Goal: Use online tool/utility: Utilize a website feature to perform a specific function

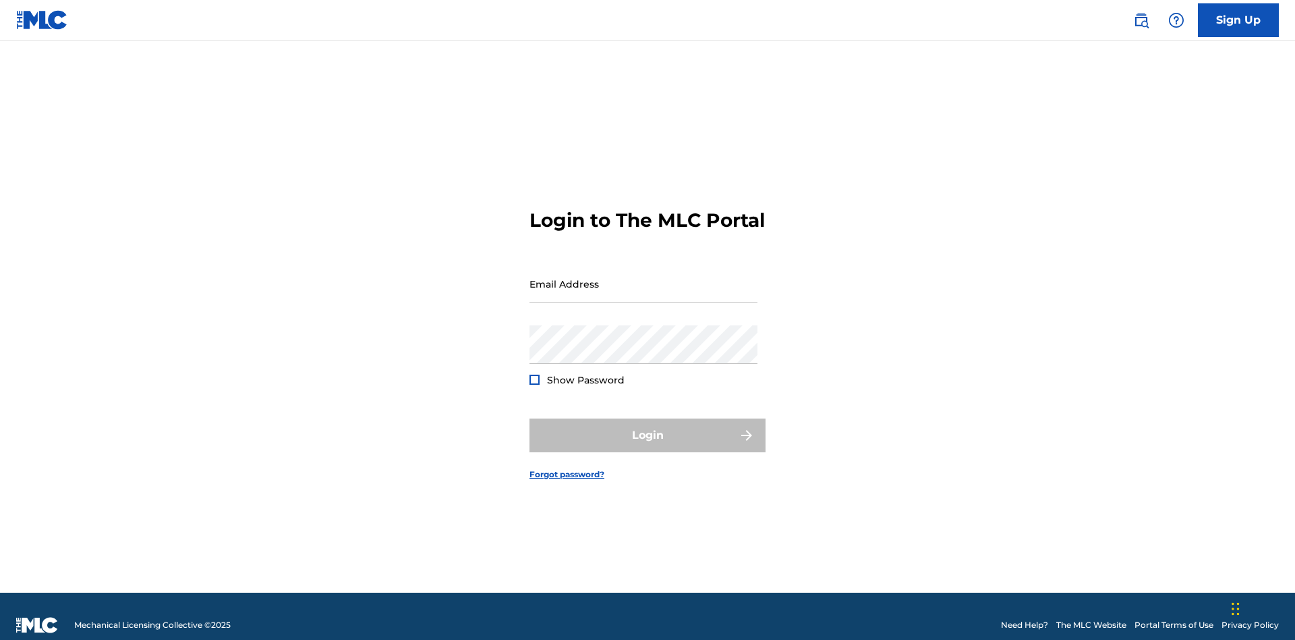
scroll to position [18, 0]
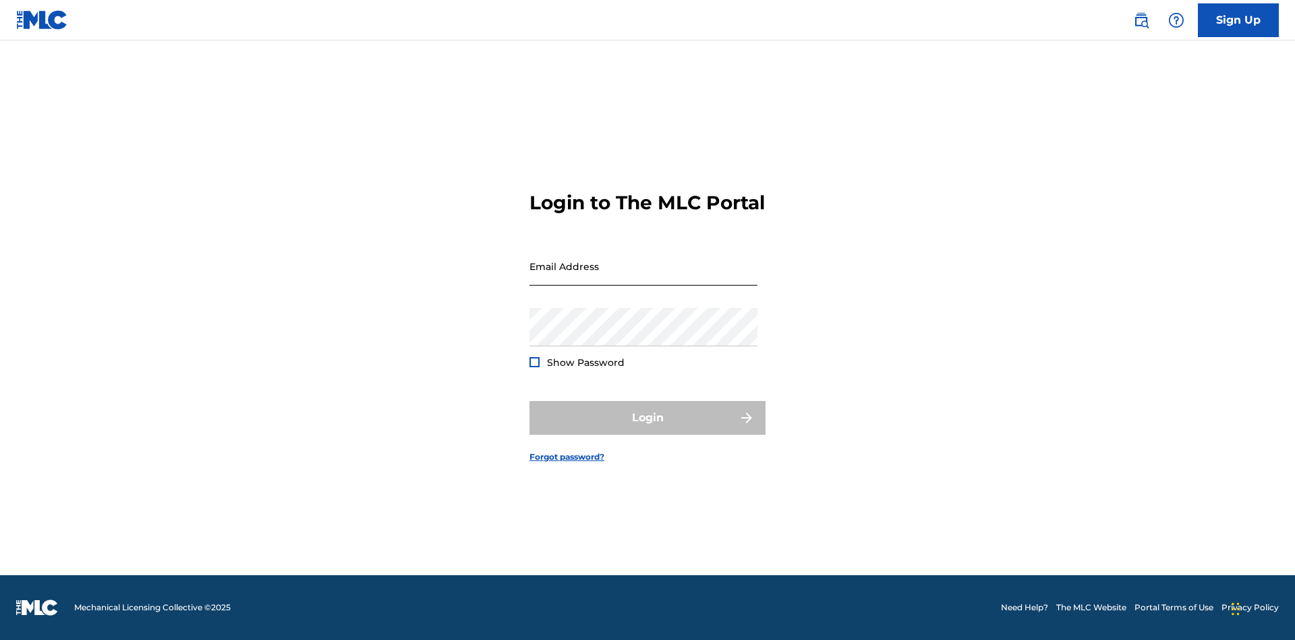
click at [644, 277] on input "Email Address" at bounding box center [644, 266] width 228 height 38
type input "[PERSON_NAME][EMAIL_ADDRESS][PERSON_NAME][DOMAIN_NAME]"
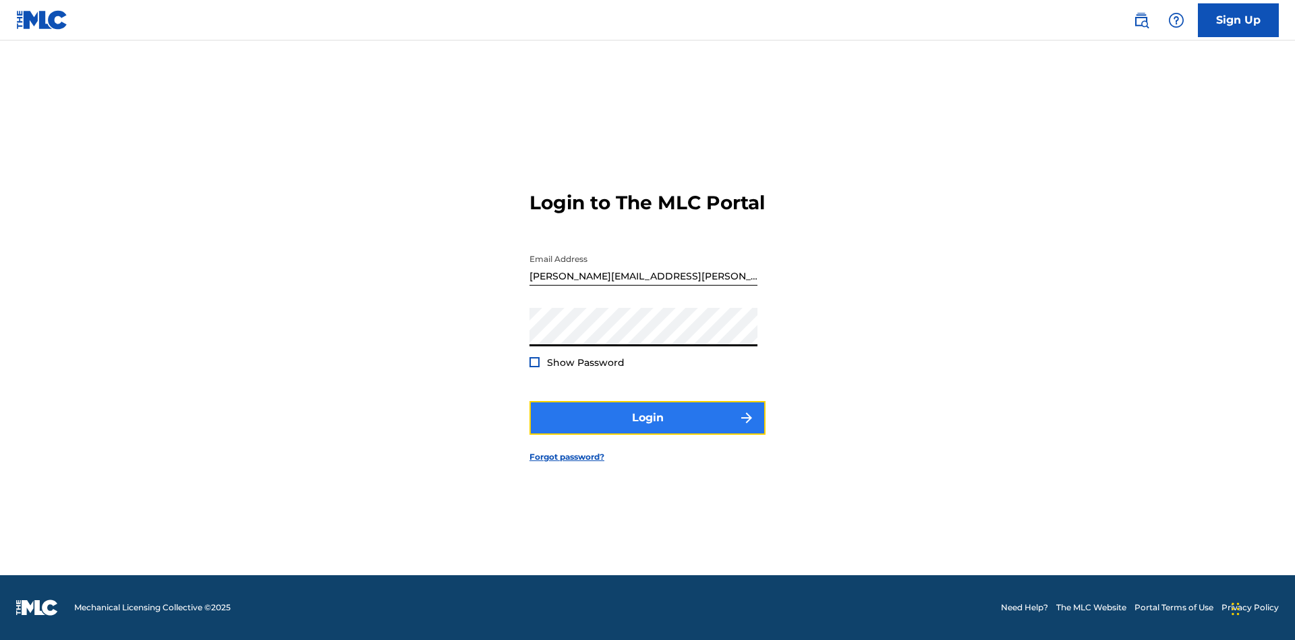
click at [648, 429] on button "Login" at bounding box center [648, 418] width 236 height 34
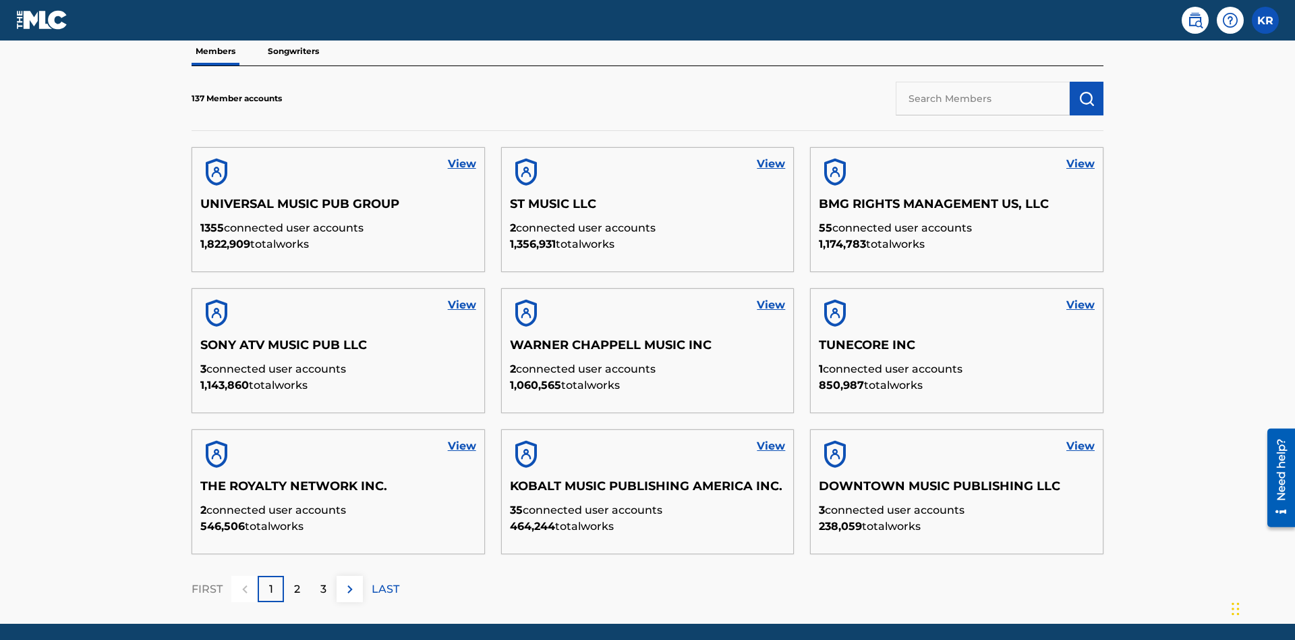
click at [983, 98] on input "text" at bounding box center [983, 99] width 174 height 34
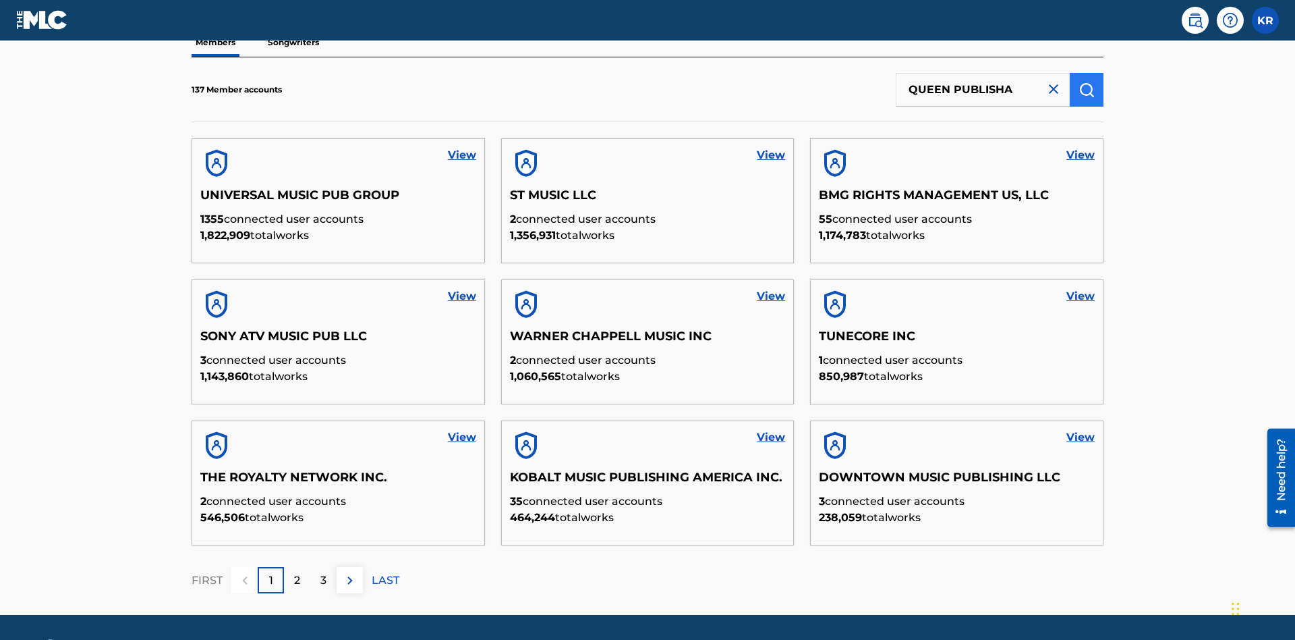
type input "QUEEN PUBLISHA"
click at [1087, 89] on img "submit" at bounding box center [1087, 90] width 16 height 16
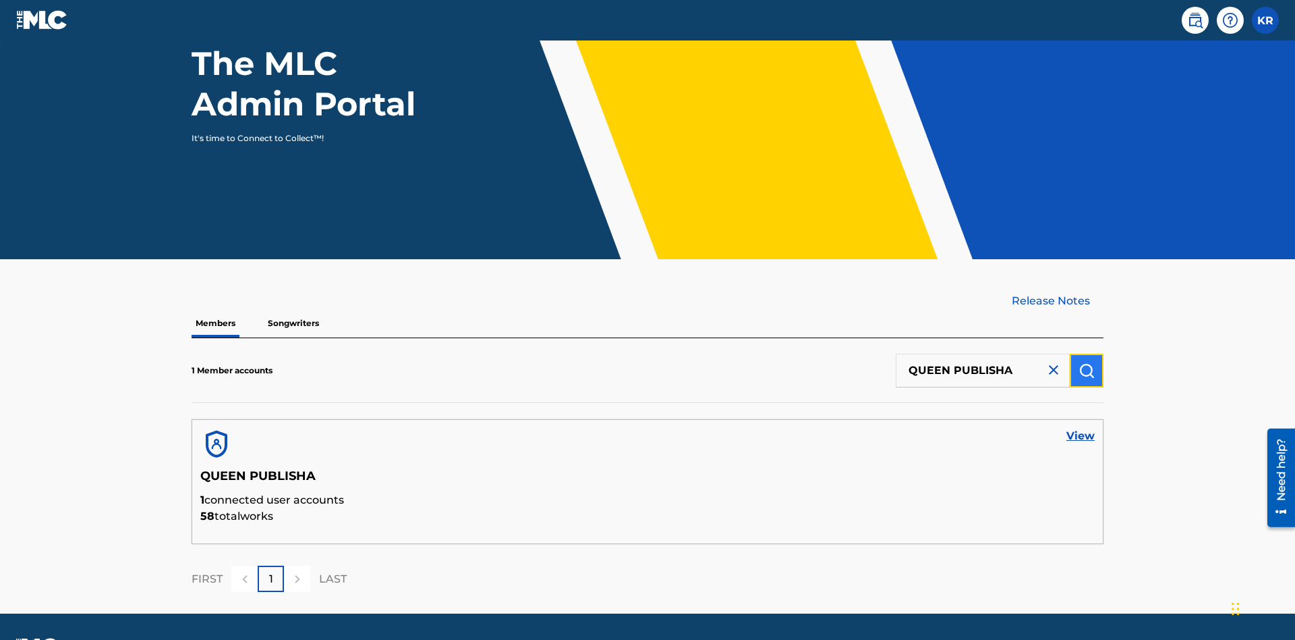
scroll to position [175, 0]
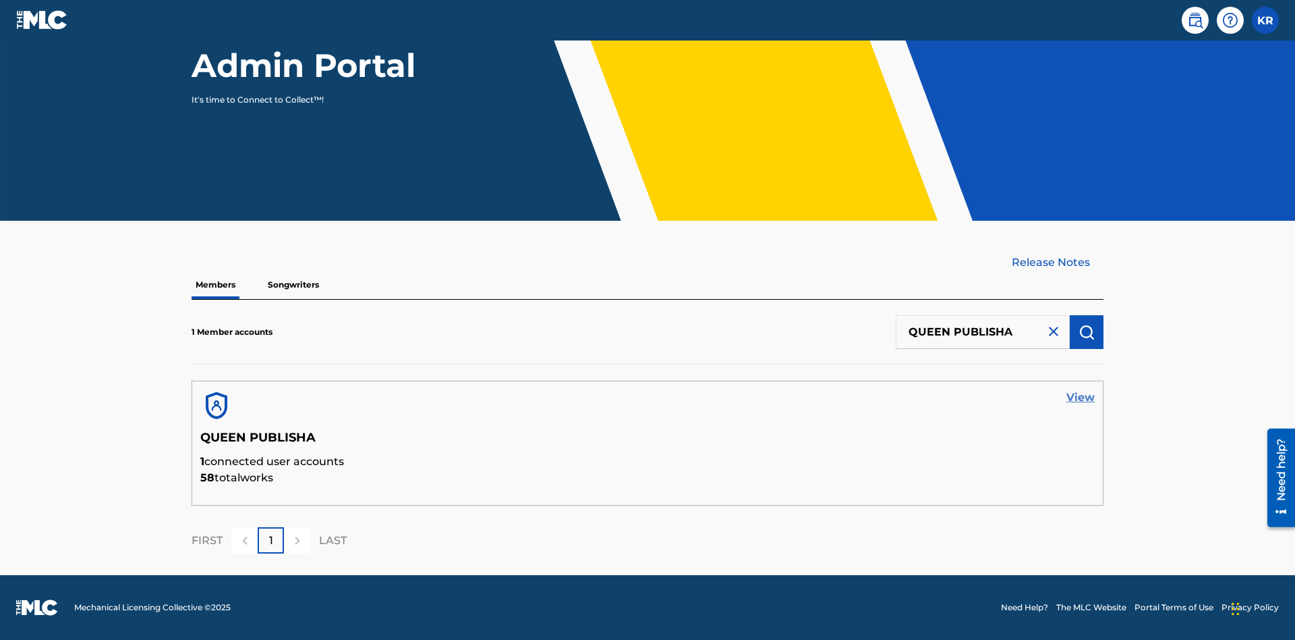
click at [1081, 397] on link "View" at bounding box center [1081, 397] width 28 height 16
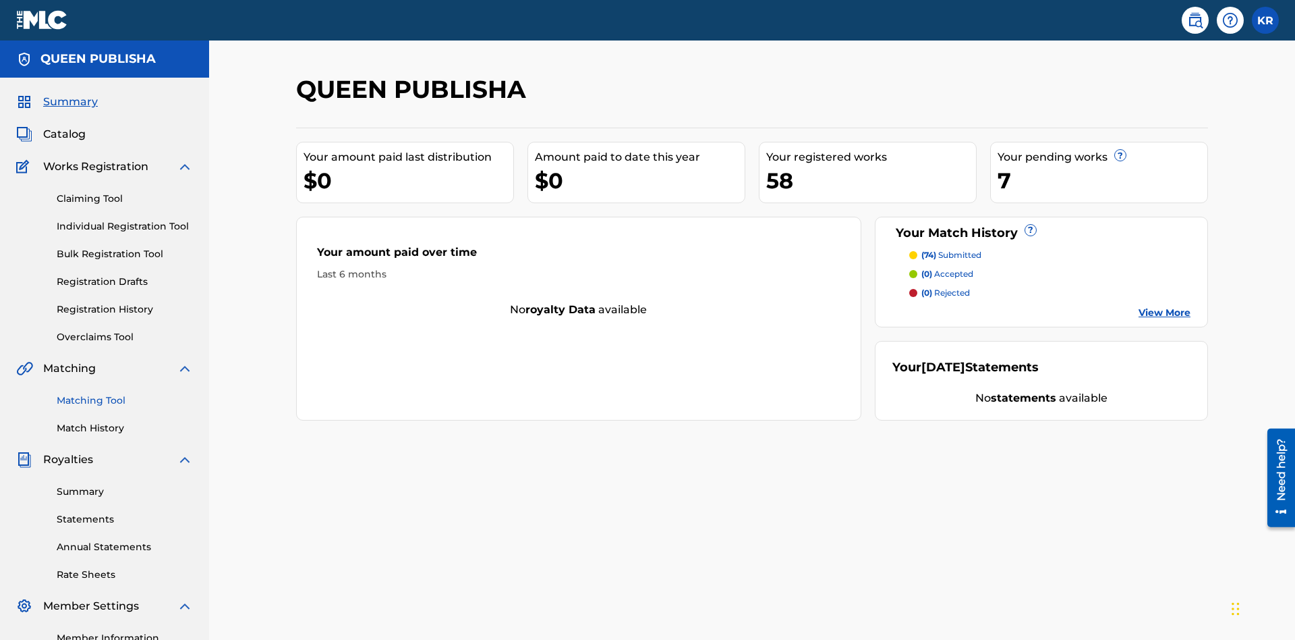
click at [125, 393] on link "Matching Tool" at bounding box center [125, 400] width 136 height 14
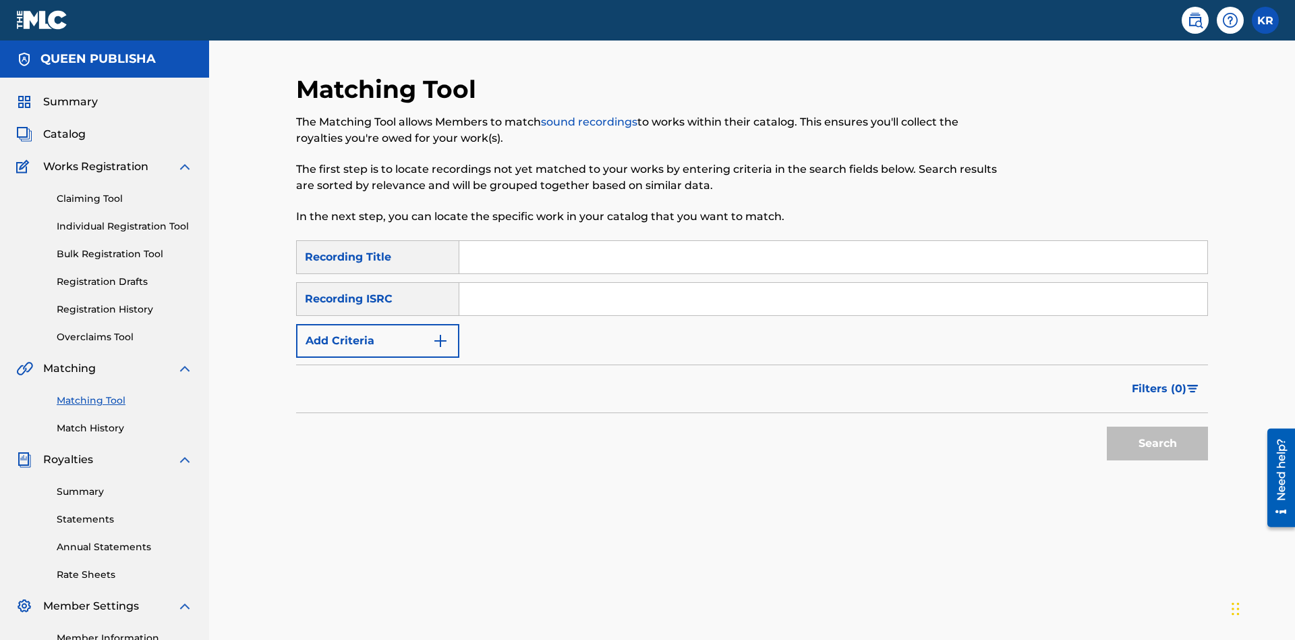
click at [833, 241] on input "Search Form" at bounding box center [833, 257] width 748 height 32
type input "The"
click at [1158, 426] on button "Search" at bounding box center [1157, 443] width 101 height 34
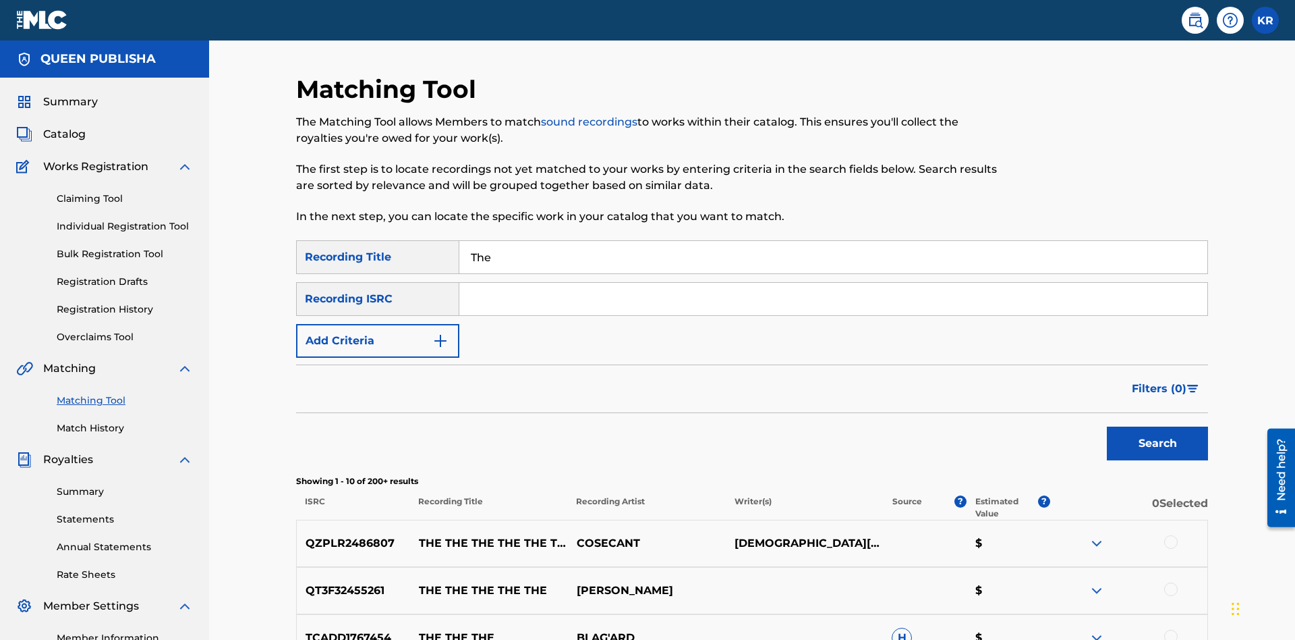
click at [833, 241] on input "The" at bounding box center [833, 257] width 748 height 32
click at [833, 283] on input "Search Form" at bounding box center [833, 299] width 748 height 32
type input "QZPLR2486807"
click at [1158, 426] on button "Search" at bounding box center [1157, 443] width 101 height 34
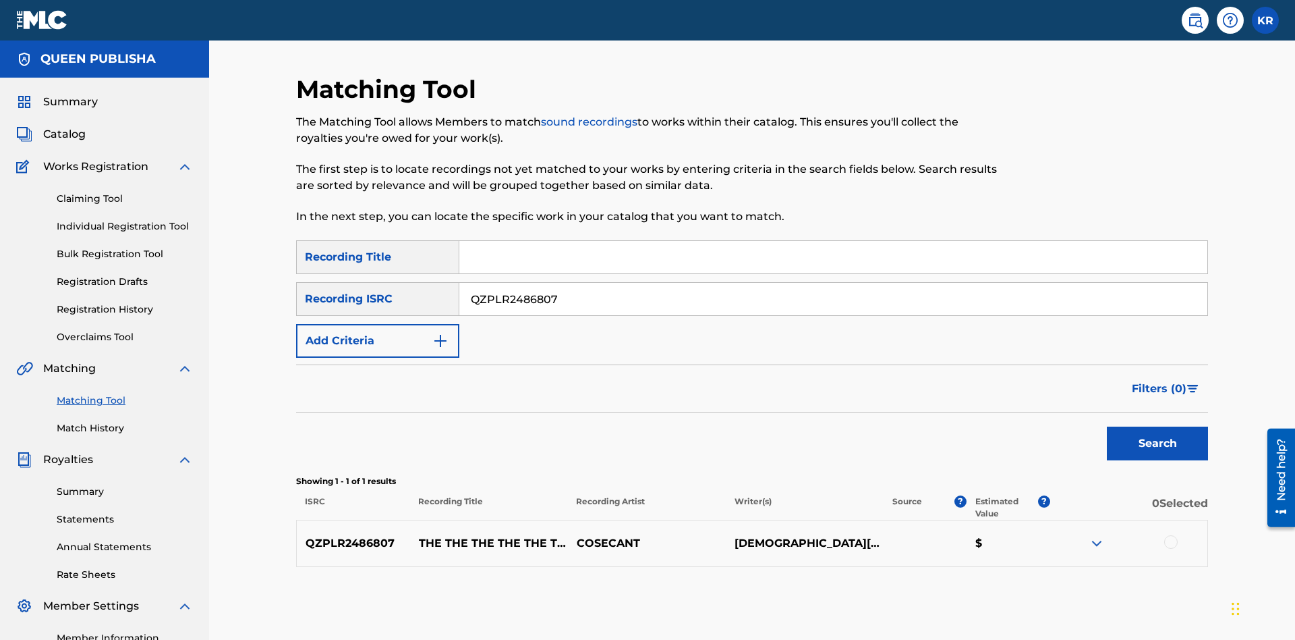
click at [1171, 535] on div at bounding box center [1171, 541] width 13 height 13
click at [948, 530] on button "Match 1 Group" at bounding box center [948, 530] width 149 height 34
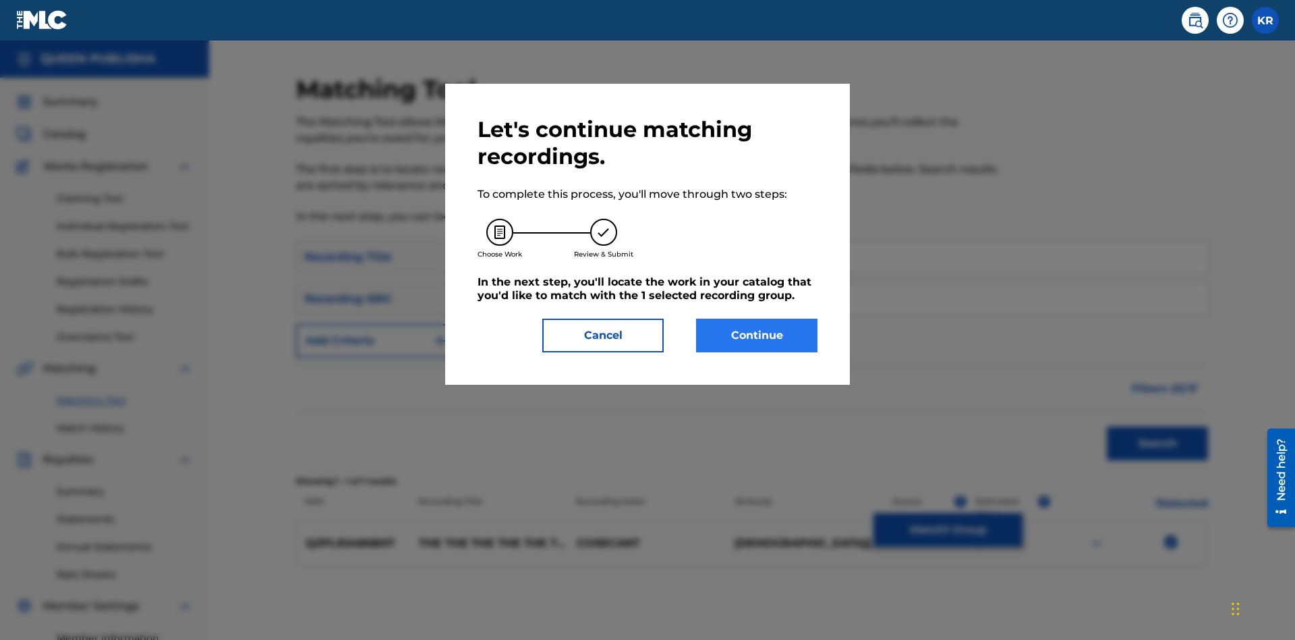
click at [757, 335] on button "Continue" at bounding box center [756, 335] width 121 height 34
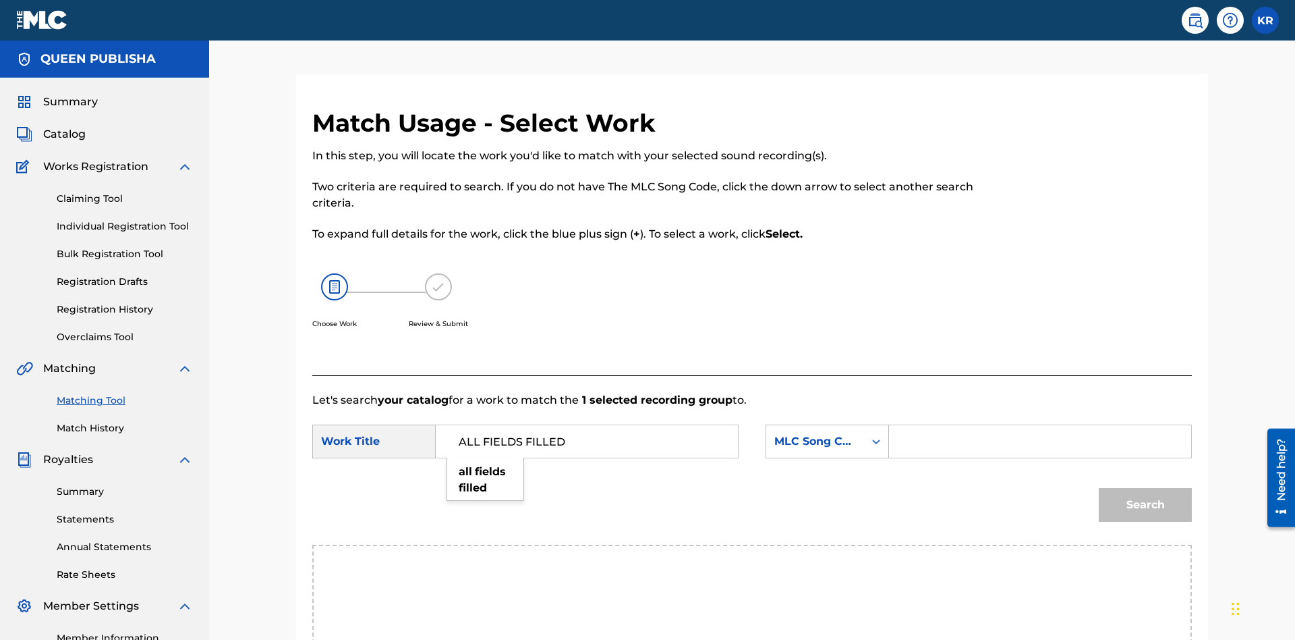
type input "ALL FIELDS FILLED"
click at [1040, 425] on input "Search Form" at bounding box center [1040, 441] width 279 height 32
type input "FE4B37"
